Goal: Navigation & Orientation: Find specific page/section

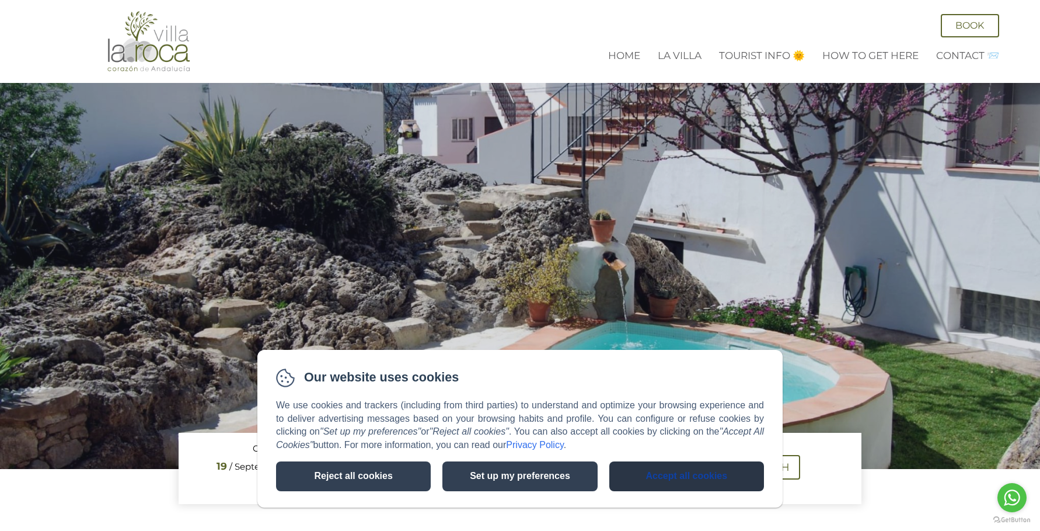
click at [645, 462] on button "Accept all cookies" at bounding box center [686, 476] width 155 height 30
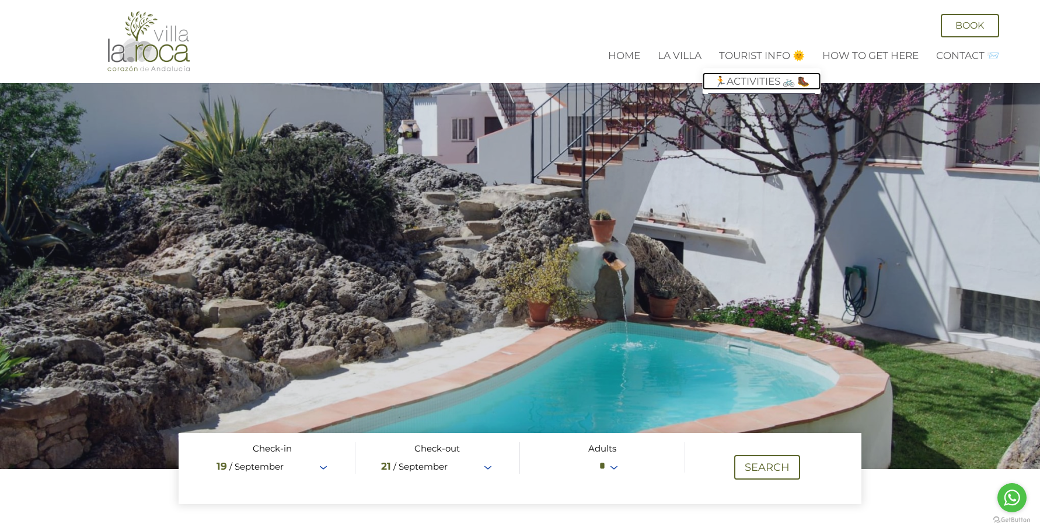
click at [749, 78] on link "🏃Activities 🚲 🥾" at bounding box center [762, 81] width 118 height 18
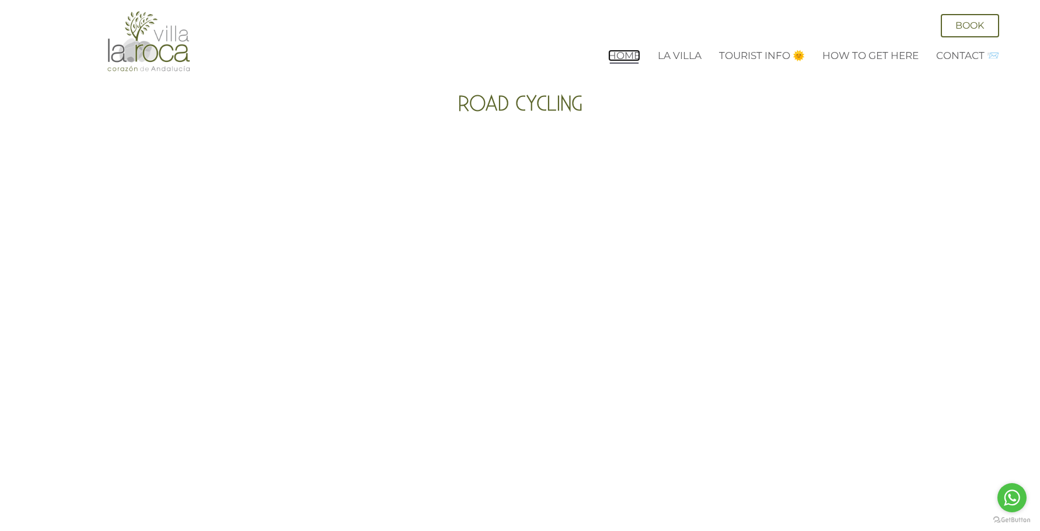
click at [627, 54] on link "Home" at bounding box center [624, 56] width 32 height 12
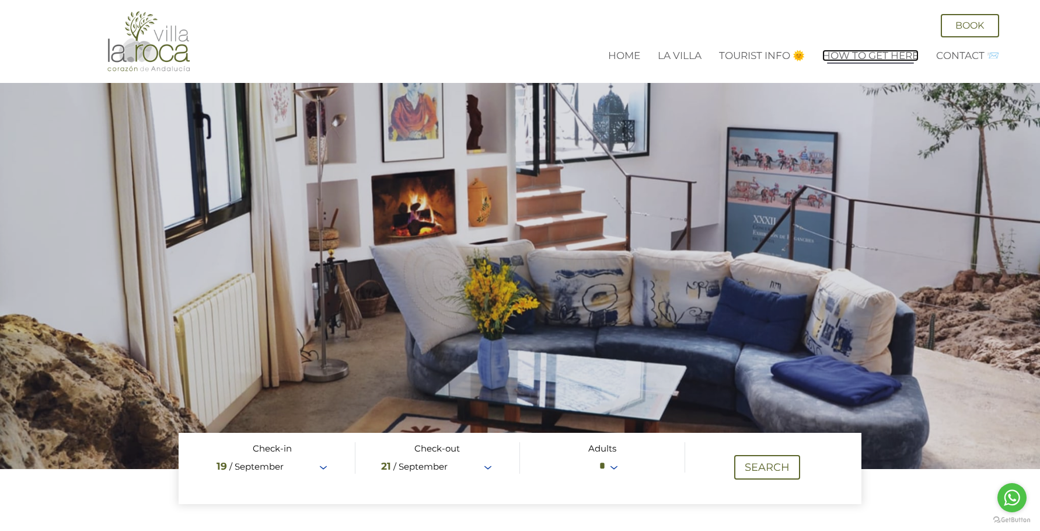
click at [856, 52] on link "How to get here" at bounding box center [870, 56] width 96 height 12
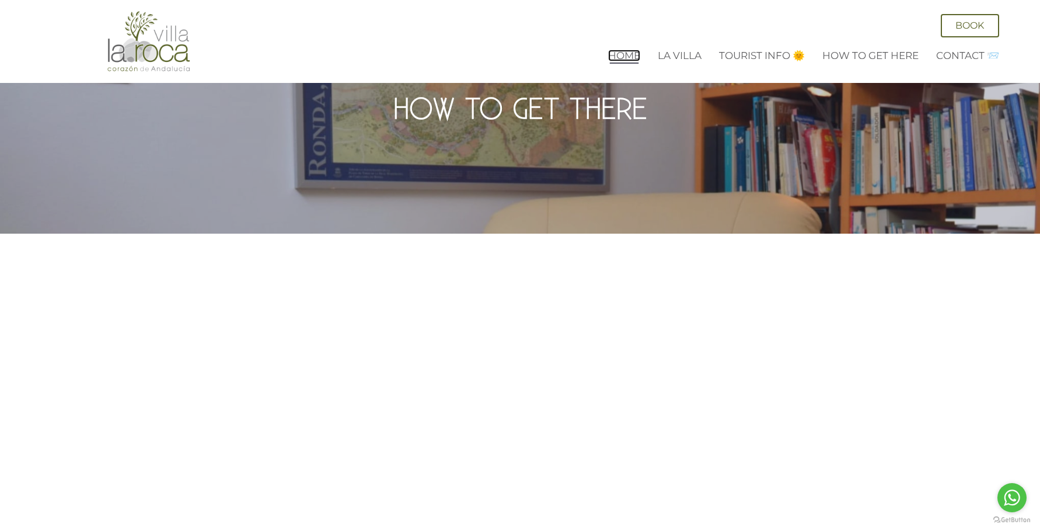
click at [621, 56] on link "Home" at bounding box center [624, 56] width 32 height 12
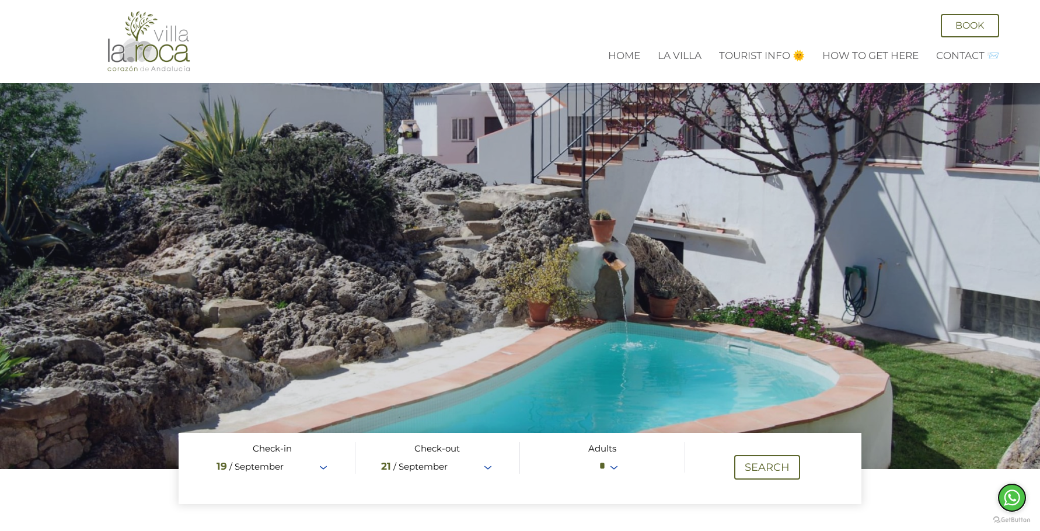
click at [1015, 496] on icon "Go to whatsapp" at bounding box center [1011, 497] width 23 height 23
click at [678, 54] on link "La Villa" at bounding box center [680, 56] width 44 height 12
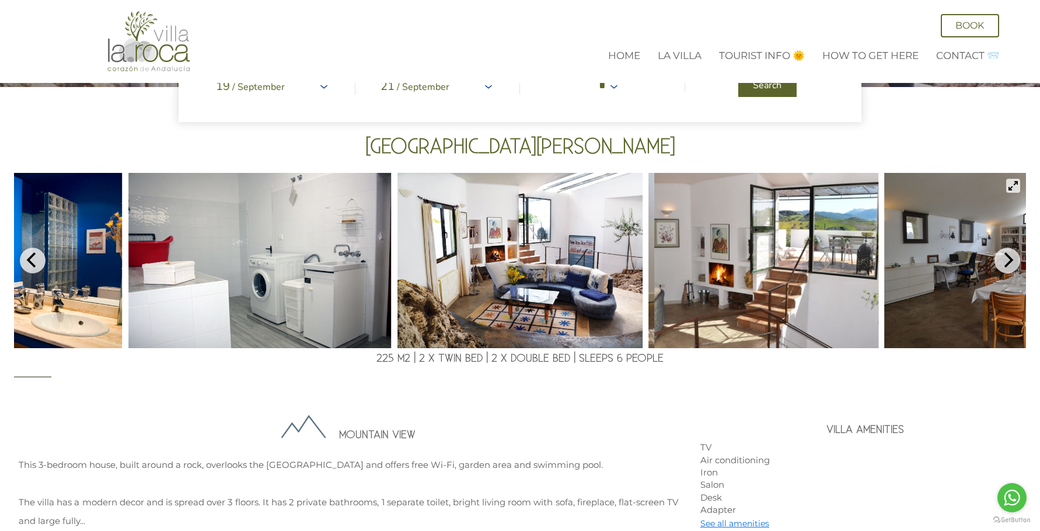
scroll to position [175, 0]
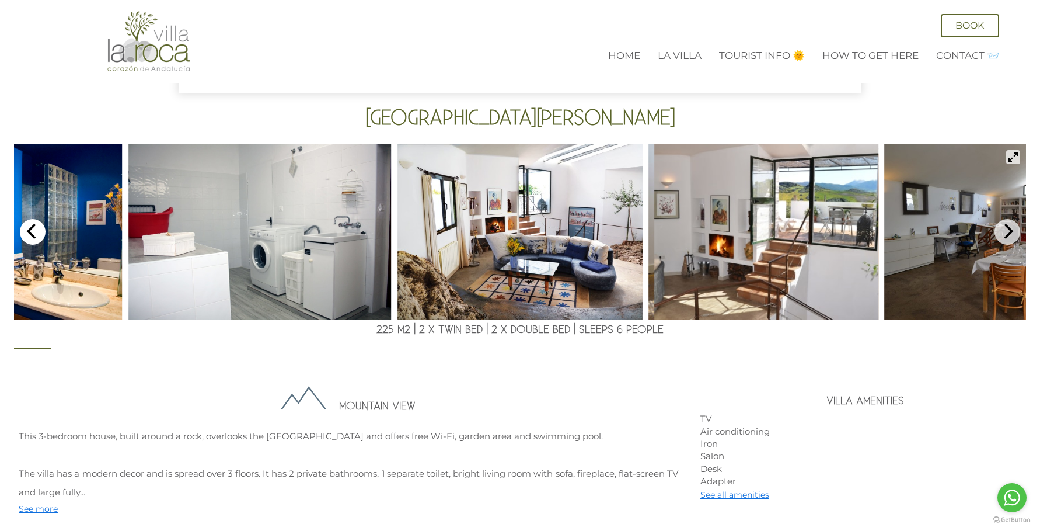
click at [36, 233] on icon "Previous" at bounding box center [32, 231] width 15 height 15
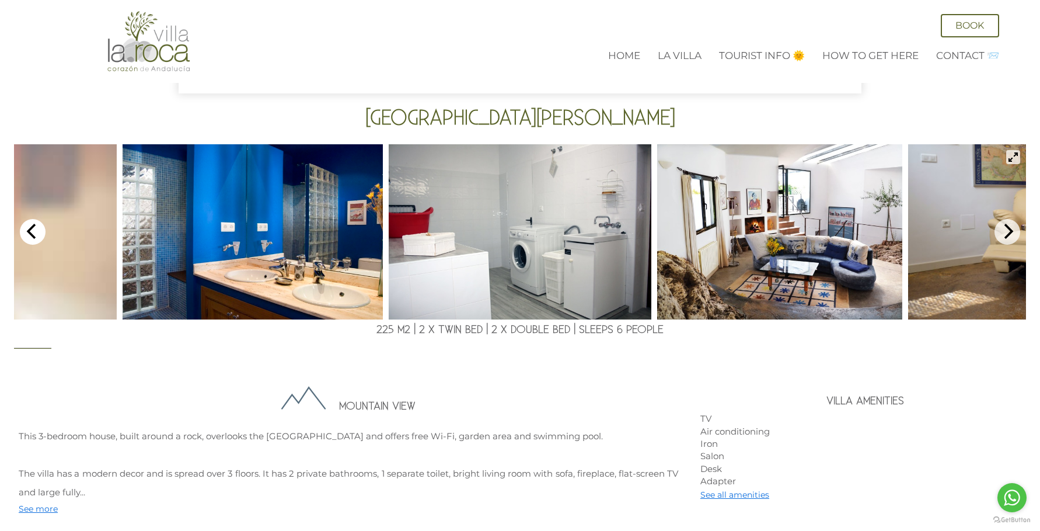
click at [37, 232] on icon "Previous" at bounding box center [32, 231] width 15 height 15
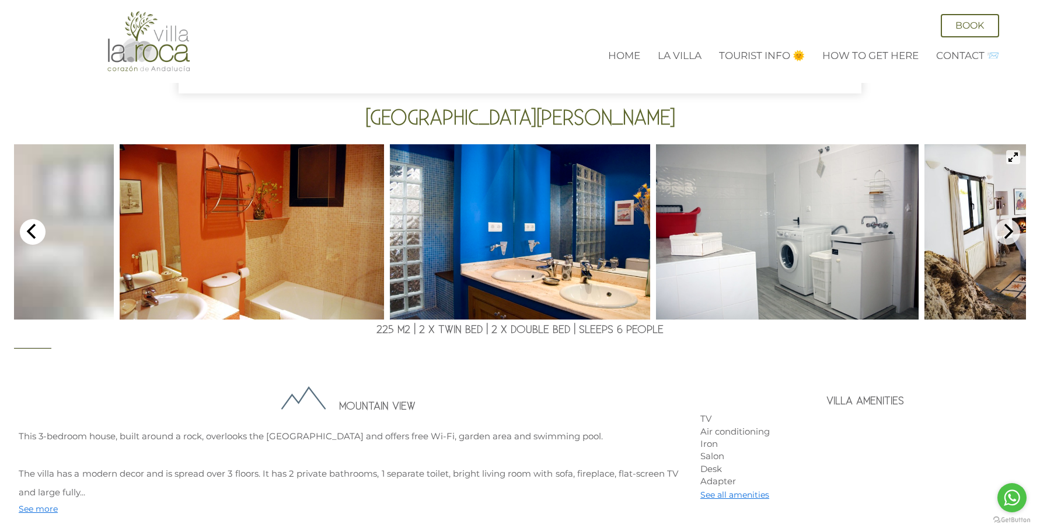
click at [37, 232] on icon "Previous" at bounding box center [32, 231] width 15 height 15
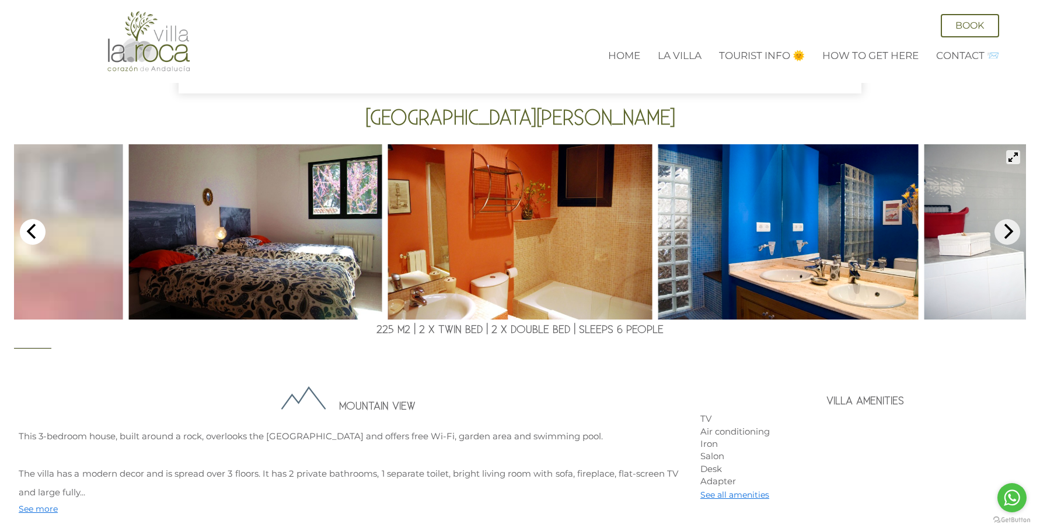
click at [37, 232] on icon "Previous" at bounding box center [32, 231] width 15 height 15
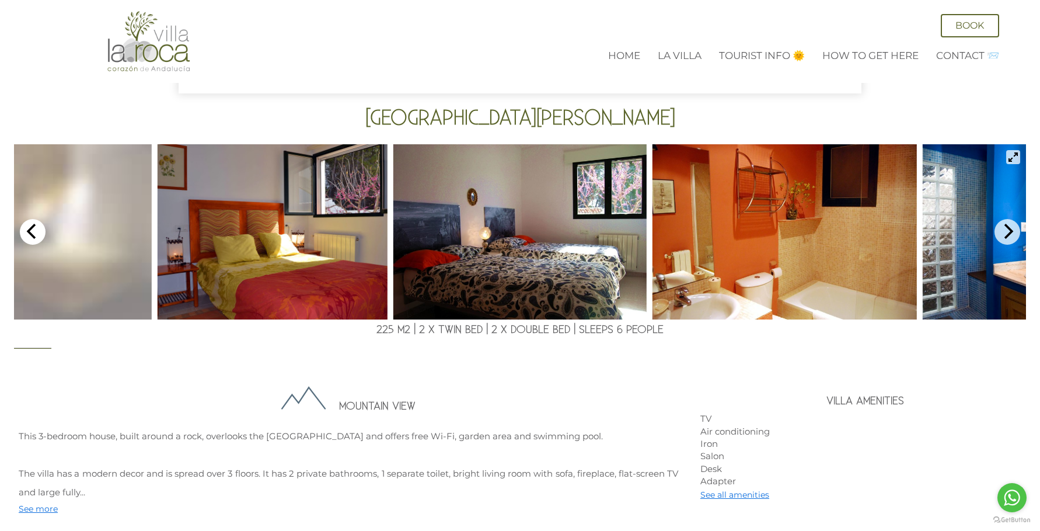
click at [38, 232] on icon "Previous" at bounding box center [32, 231] width 15 height 15
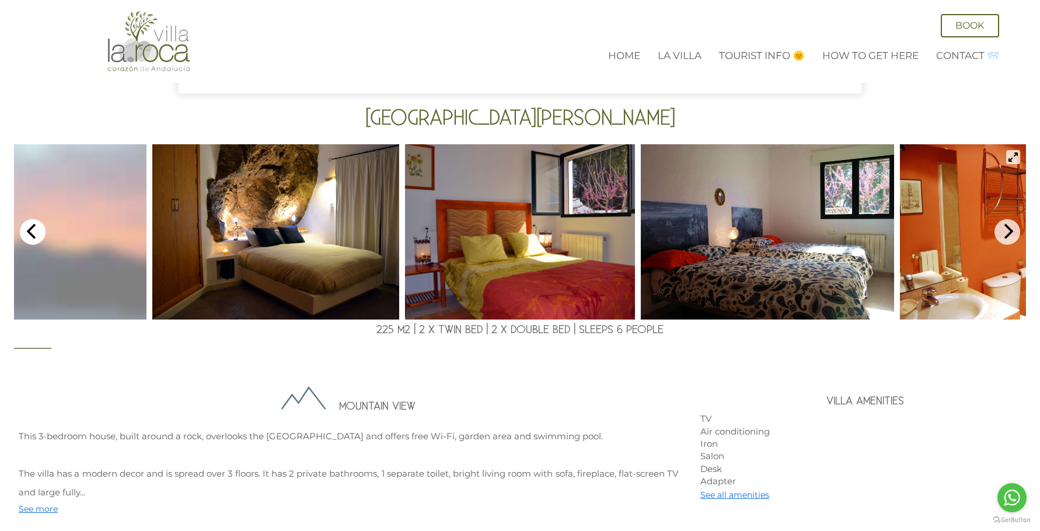
click at [38, 231] on icon "Previous" at bounding box center [32, 231] width 15 height 15
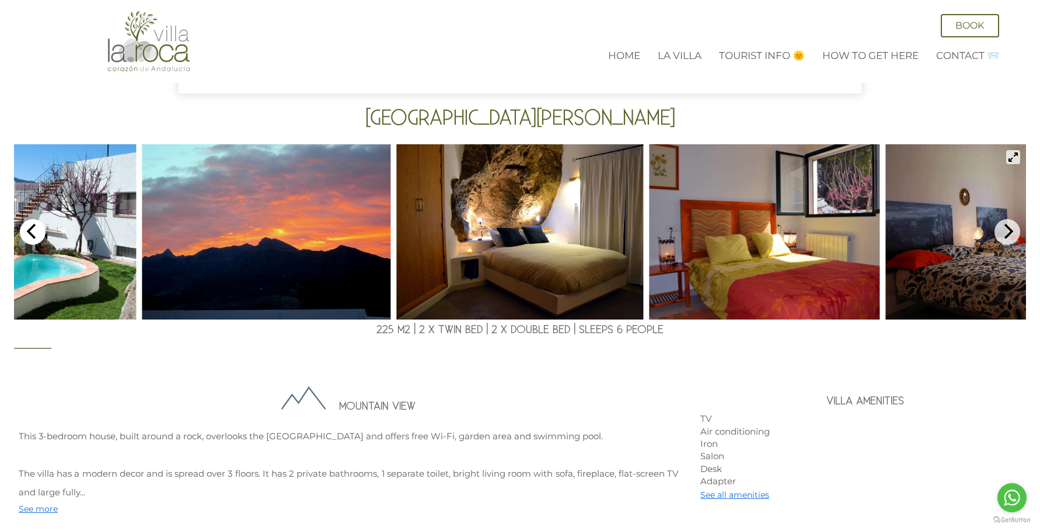
click at [38, 231] on icon "Previous" at bounding box center [32, 231] width 15 height 15
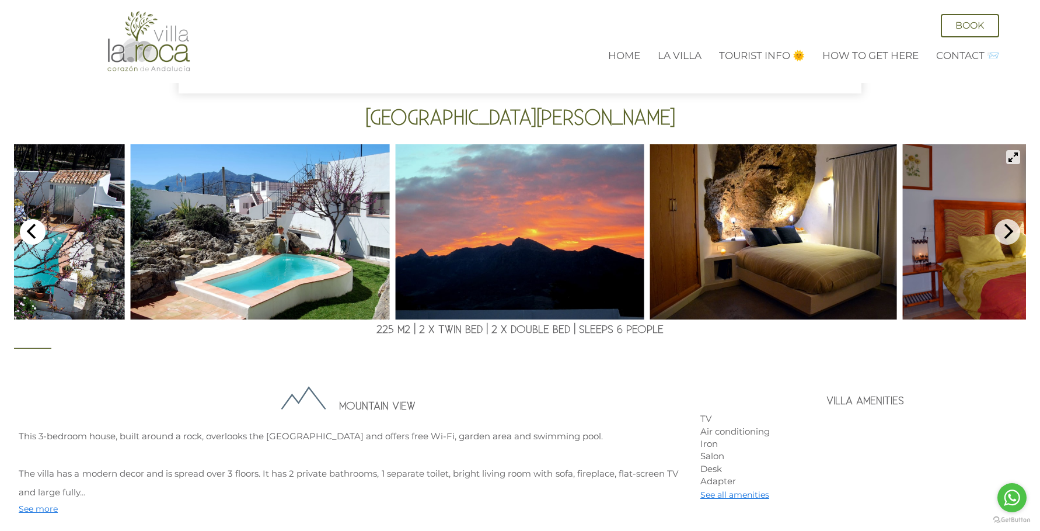
click at [38, 231] on icon "Previous" at bounding box center [32, 231] width 15 height 15
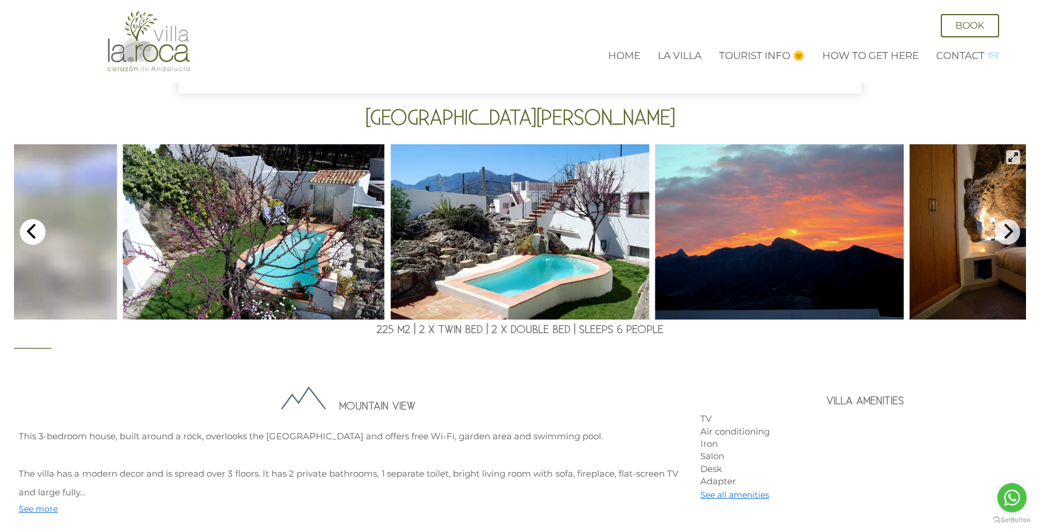
click at [38, 231] on icon "Previous" at bounding box center [32, 231] width 15 height 15
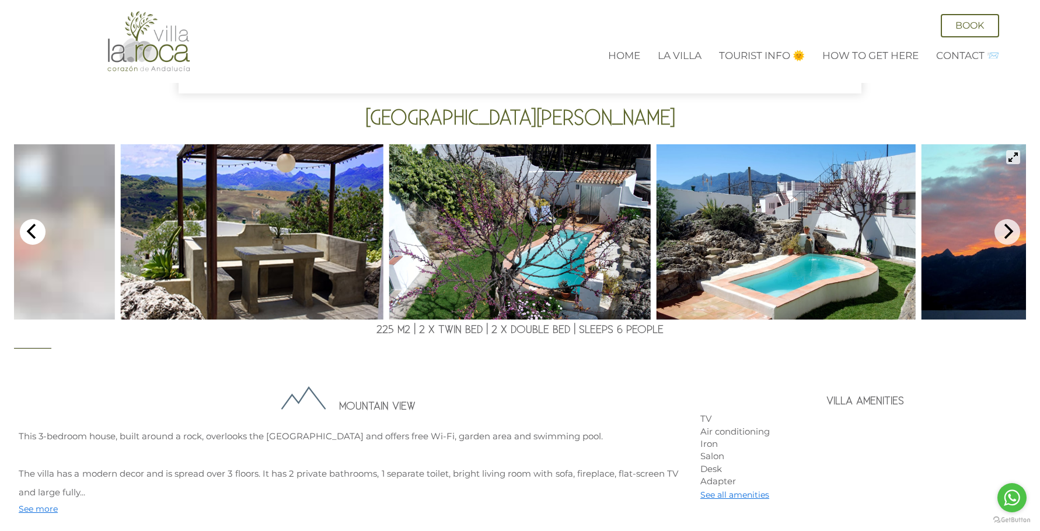
click at [38, 231] on icon "Previous" at bounding box center [32, 231] width 15 height 15
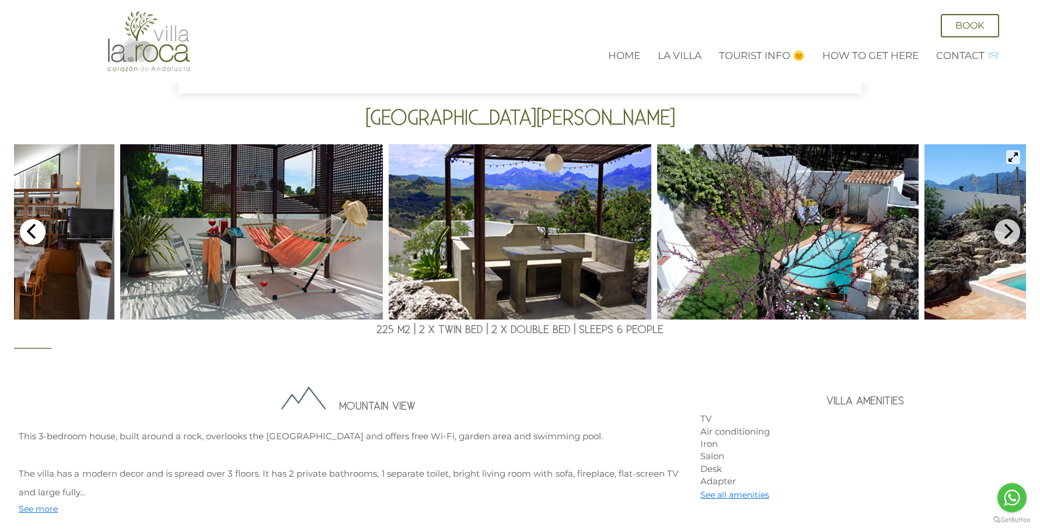
click at [38, 231] on icon "Previous" at bounding box center [32, 231] width 15 height 15
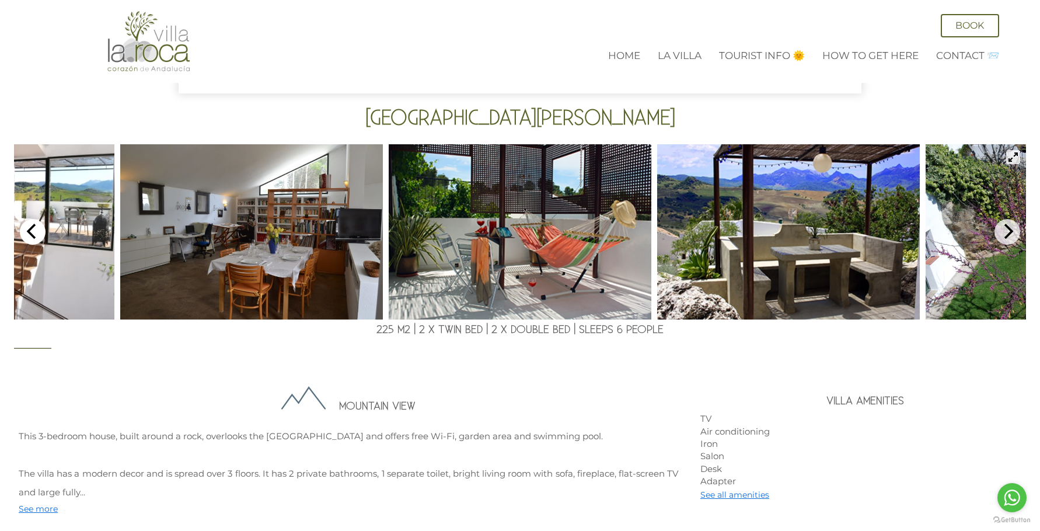
click at [38, 231] on icon "Previous" at bounding box center [32, 231] width 15 height 15
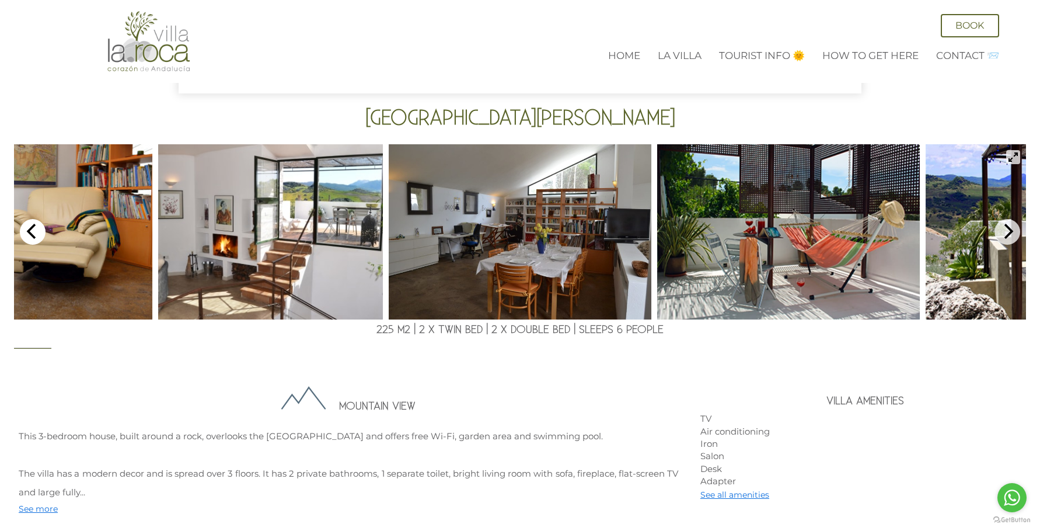
click at [38, 231] on icon "Previous" at bounding box center [32, 231] width 15 height 15
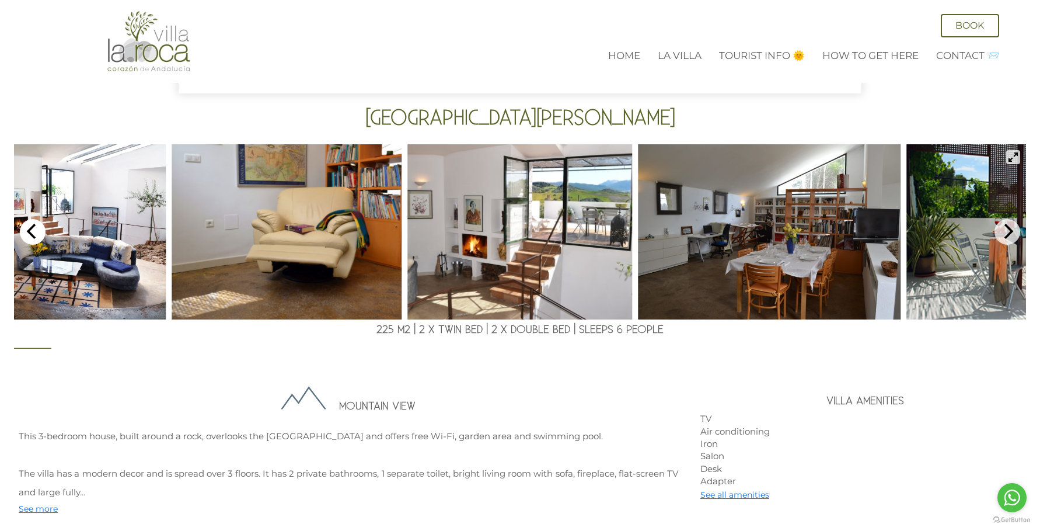
click at [38, 231] on icon "Previous" at bounding box center [32, 231] width 15 height 15
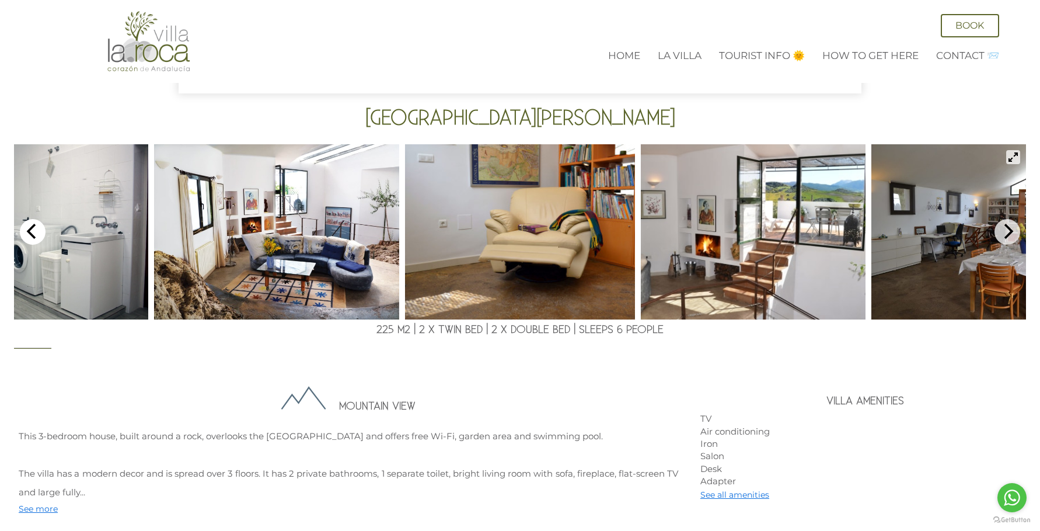
click at [38, 230] on icon "Previous" at bounding box center [32, 231] width 15 height 15
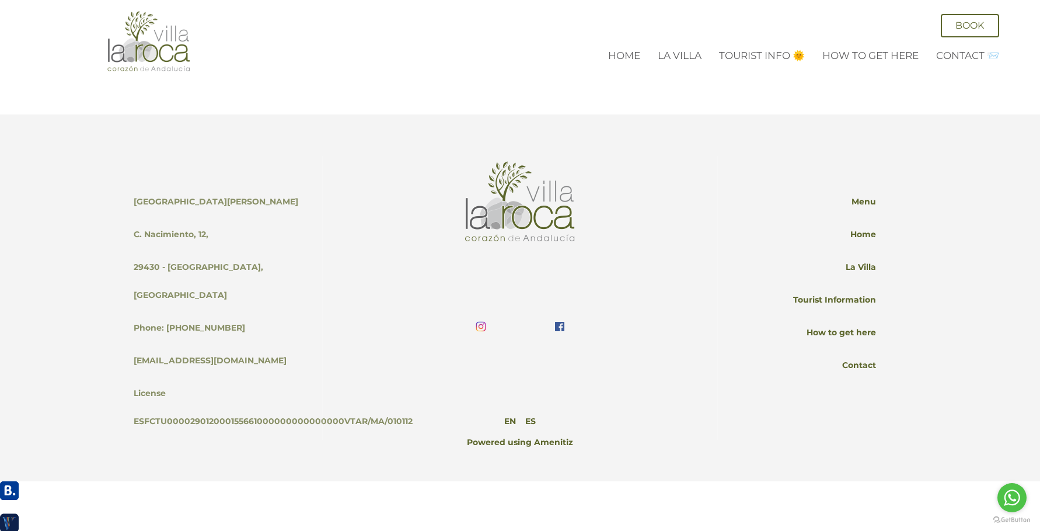
scroll to position [2003, 0]
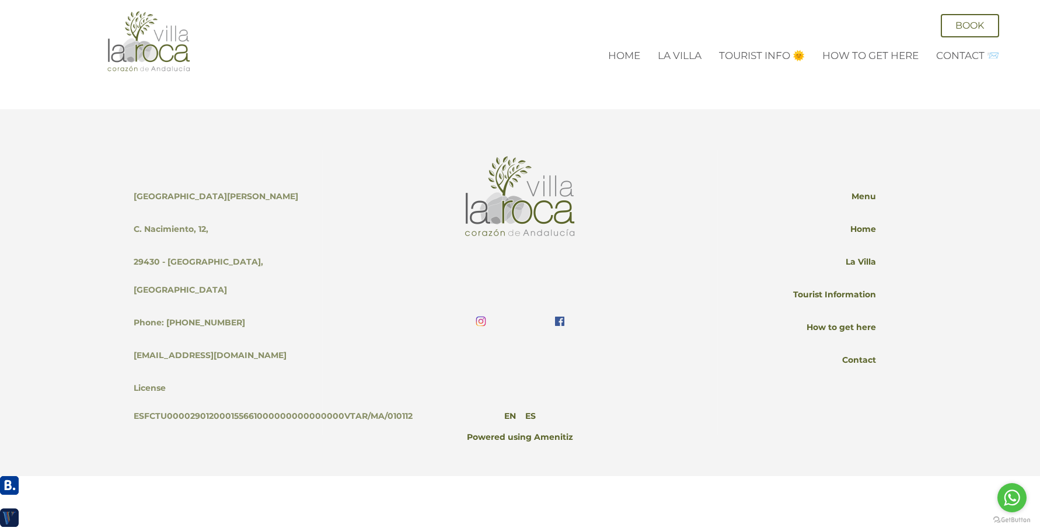
click at [276, 509] on div at bounding box center [520, 517] width 1040 height 83
